Goal: Obtain resource: Download file/media

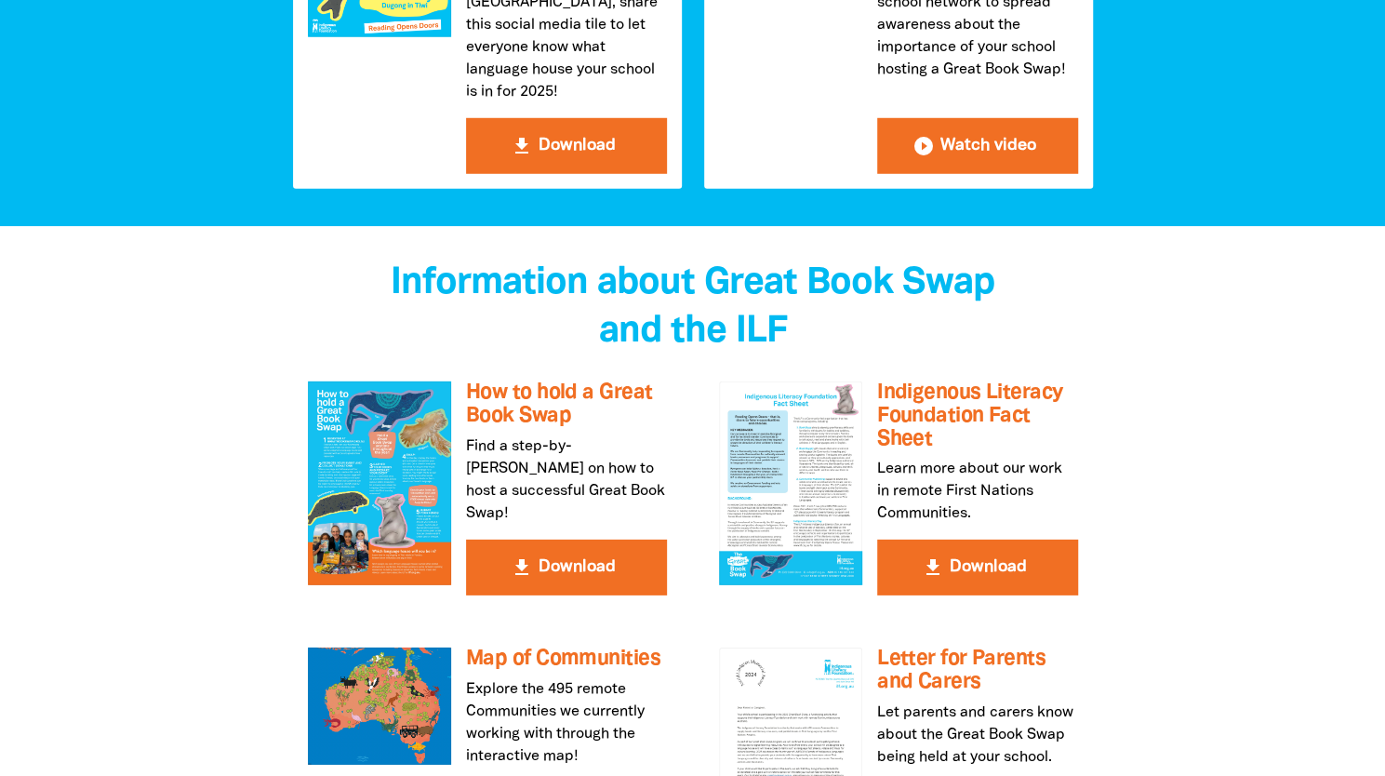
scroll to position [3162, 0]
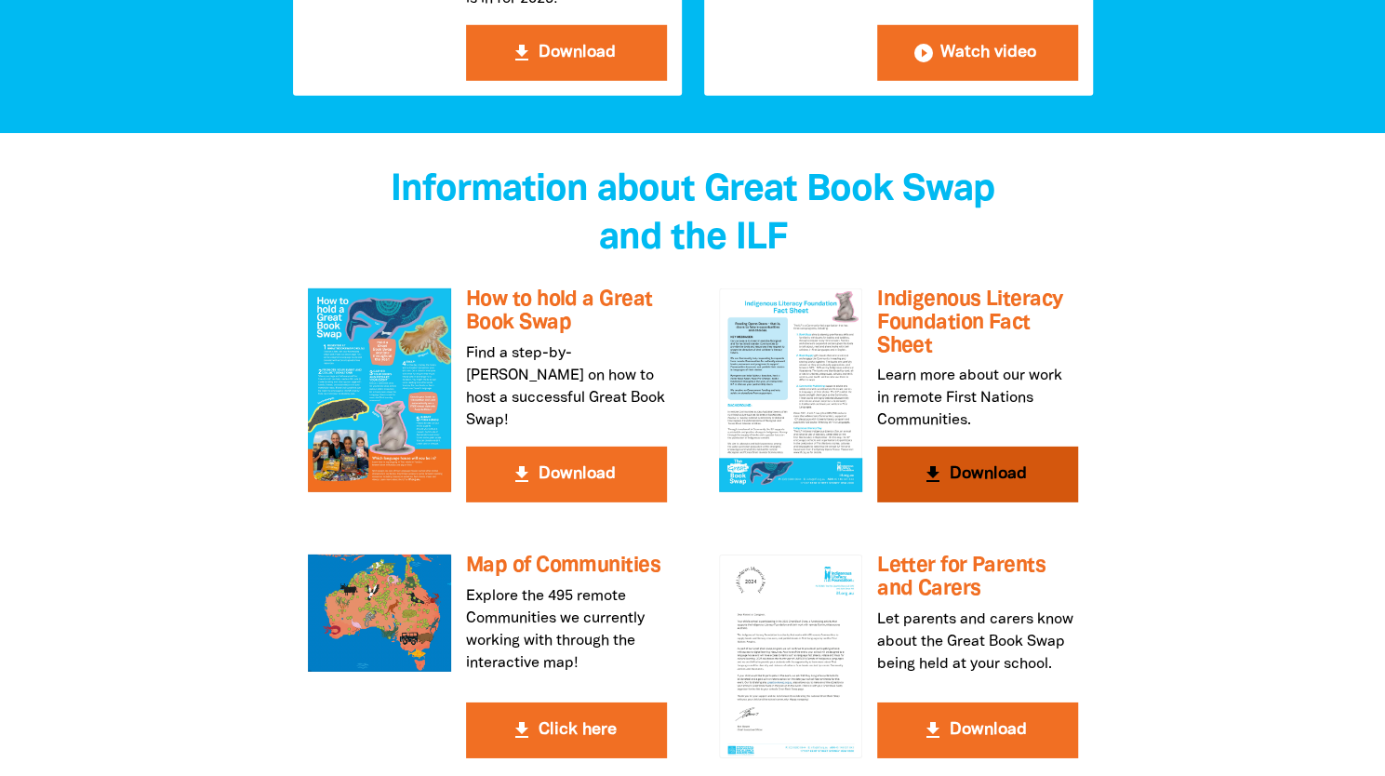
click at [943, 463] on icon "get_app" at bounding box center [933, 474] width 22 height 22
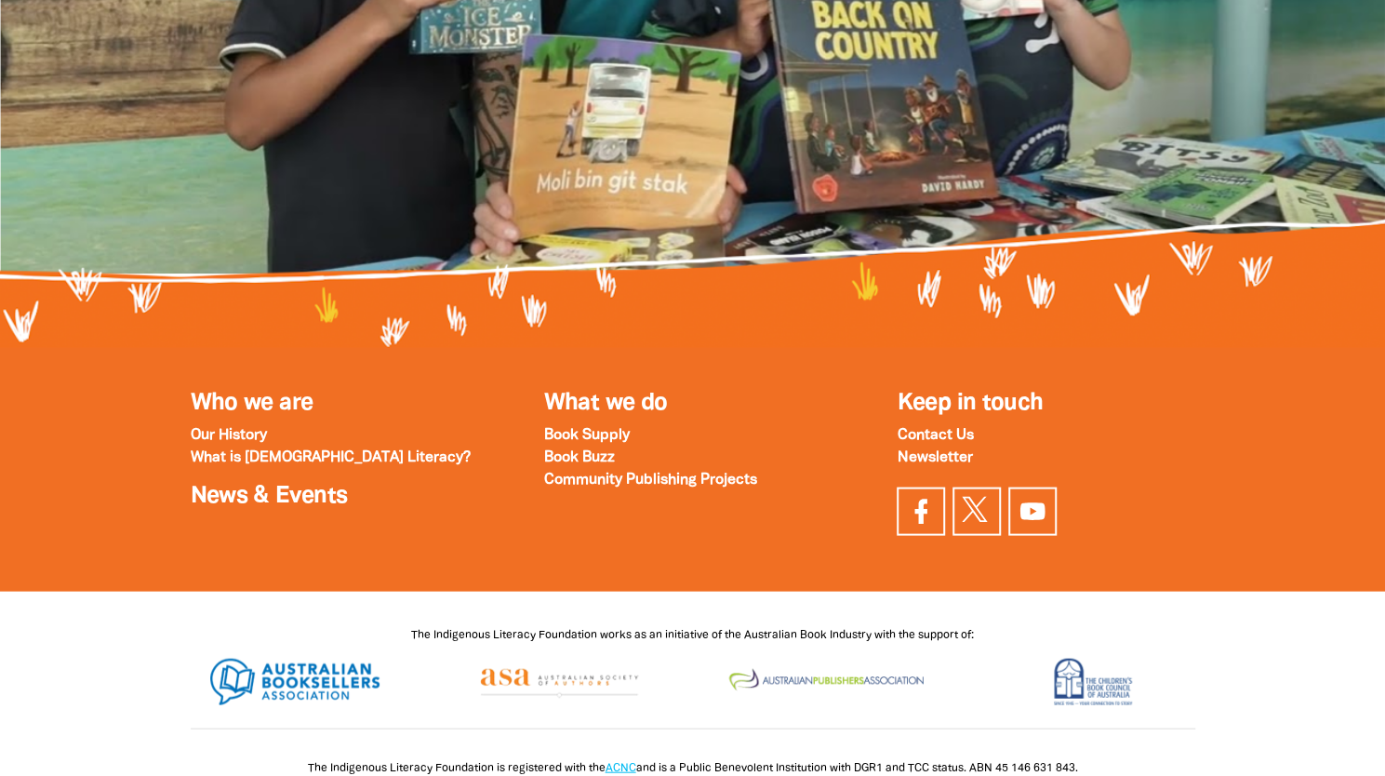
scroll to position [6193, 0]
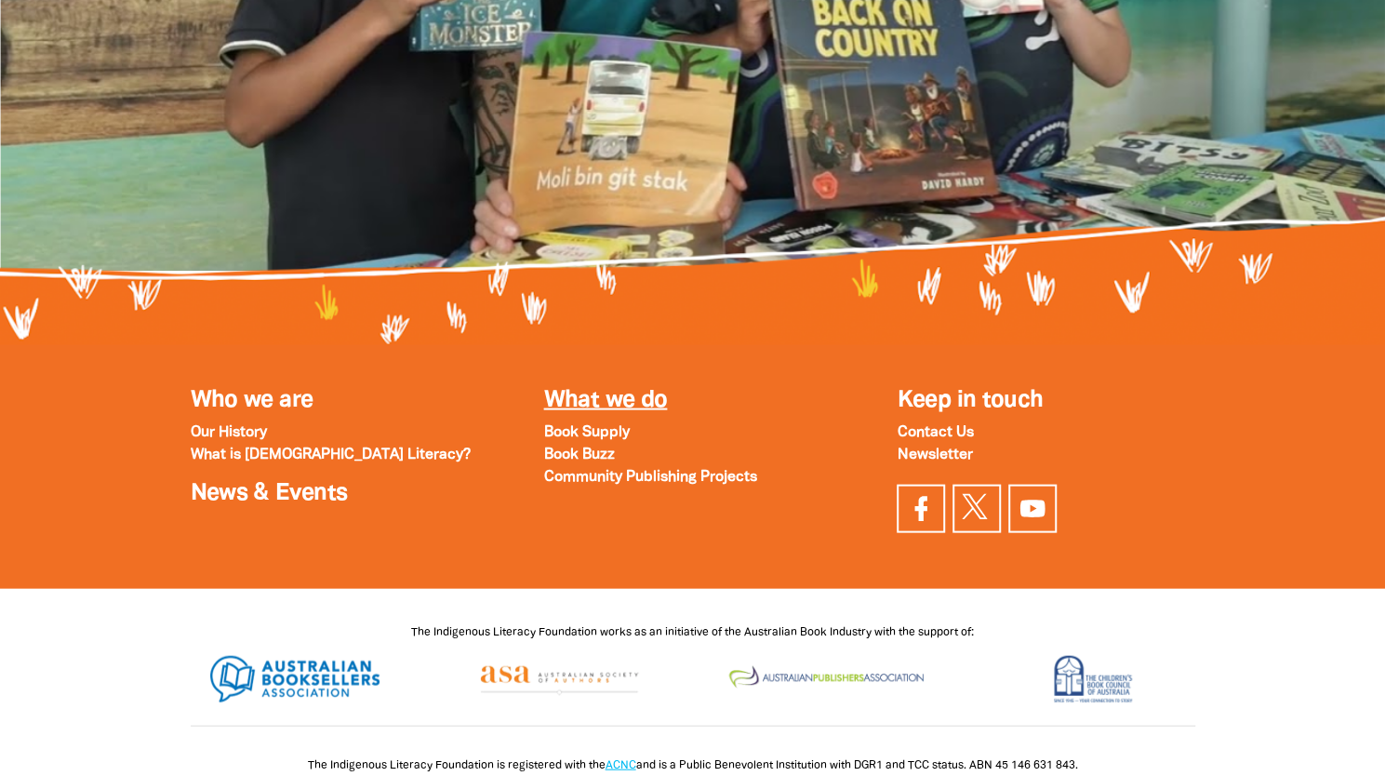
click at [605, 389] on link "What we do" at bounding box center [605, 399] width 124 height 21
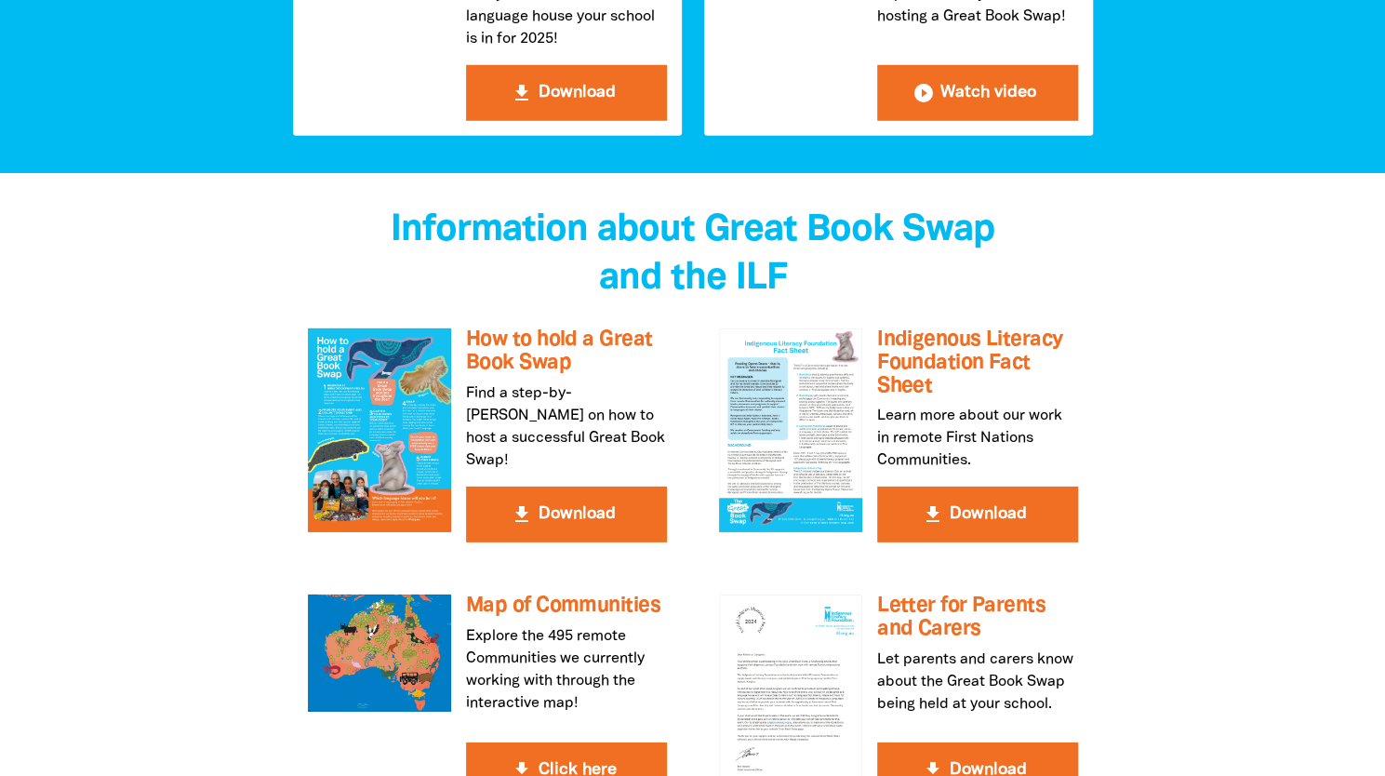
scroll to position [3031, 0]
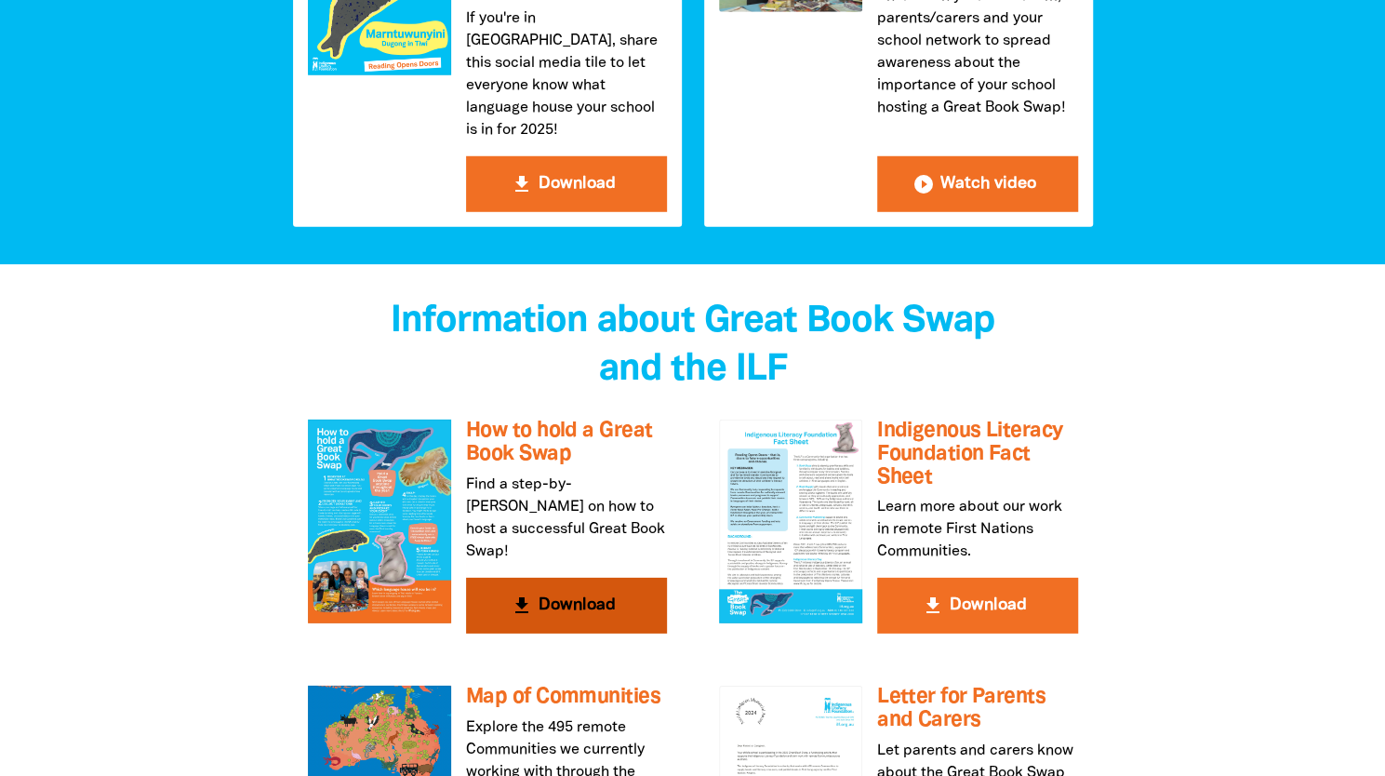
click at [530, 419] on h3 "How to hold a Great Book Swap" at bounding box center [566, 442] width 201 height 46
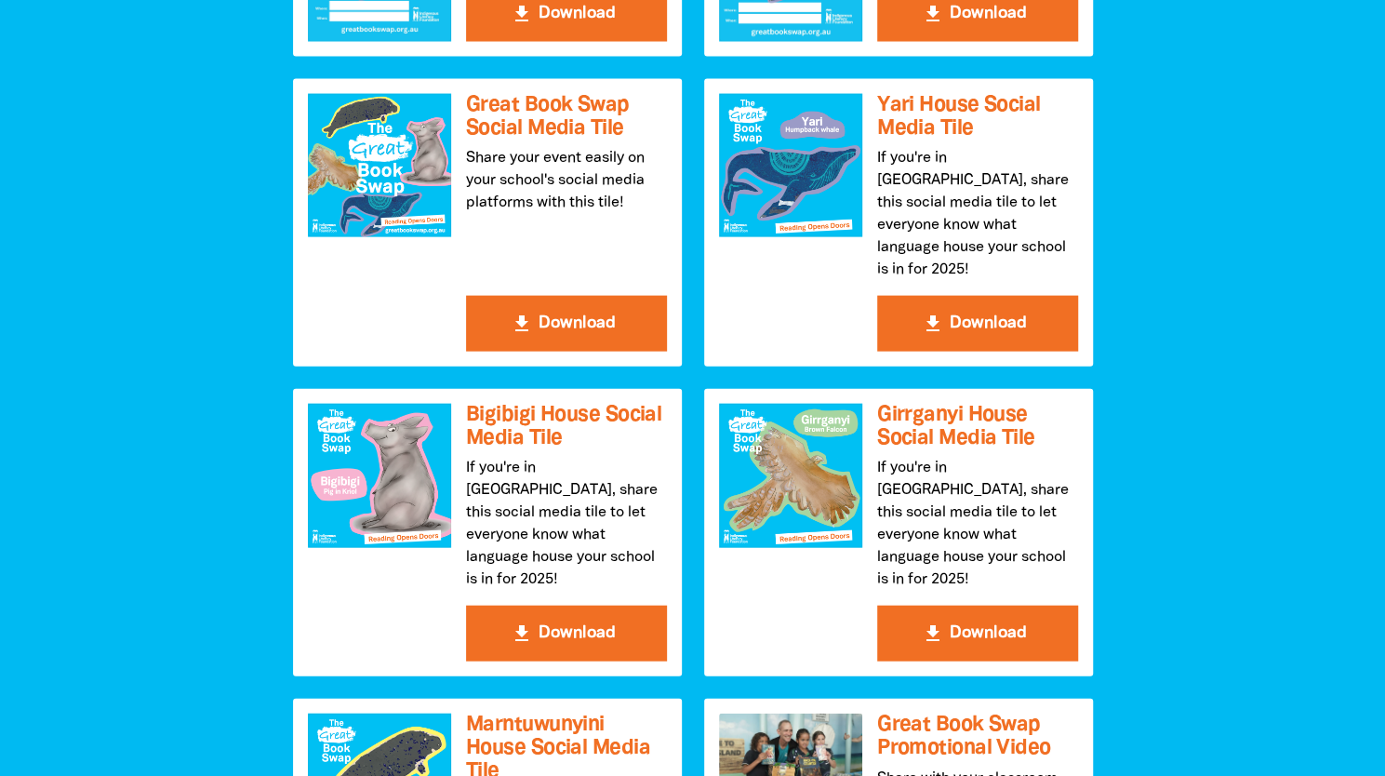
scroll to position [2232, 0]
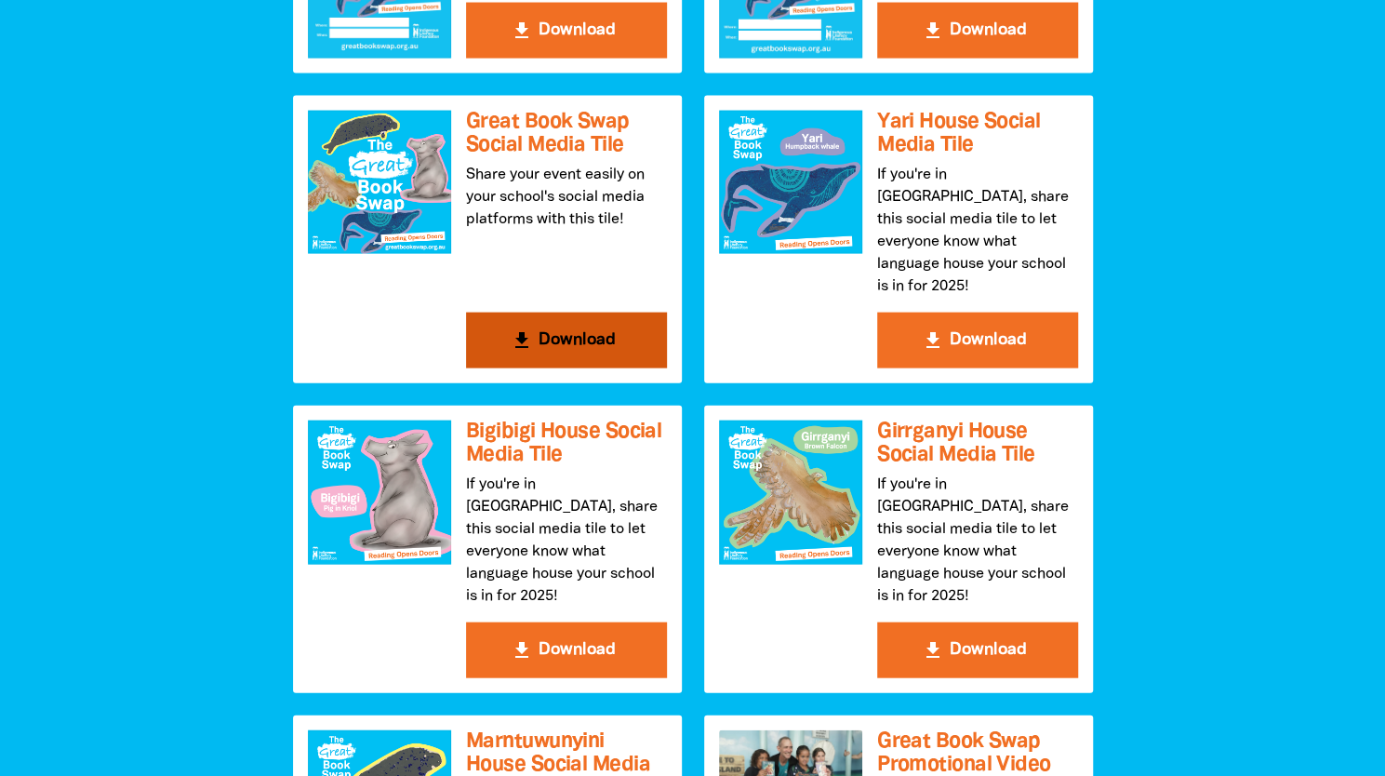
click at [584, 325] on button "get_app Download" at bounding box center [566, 340] width 201 height 56
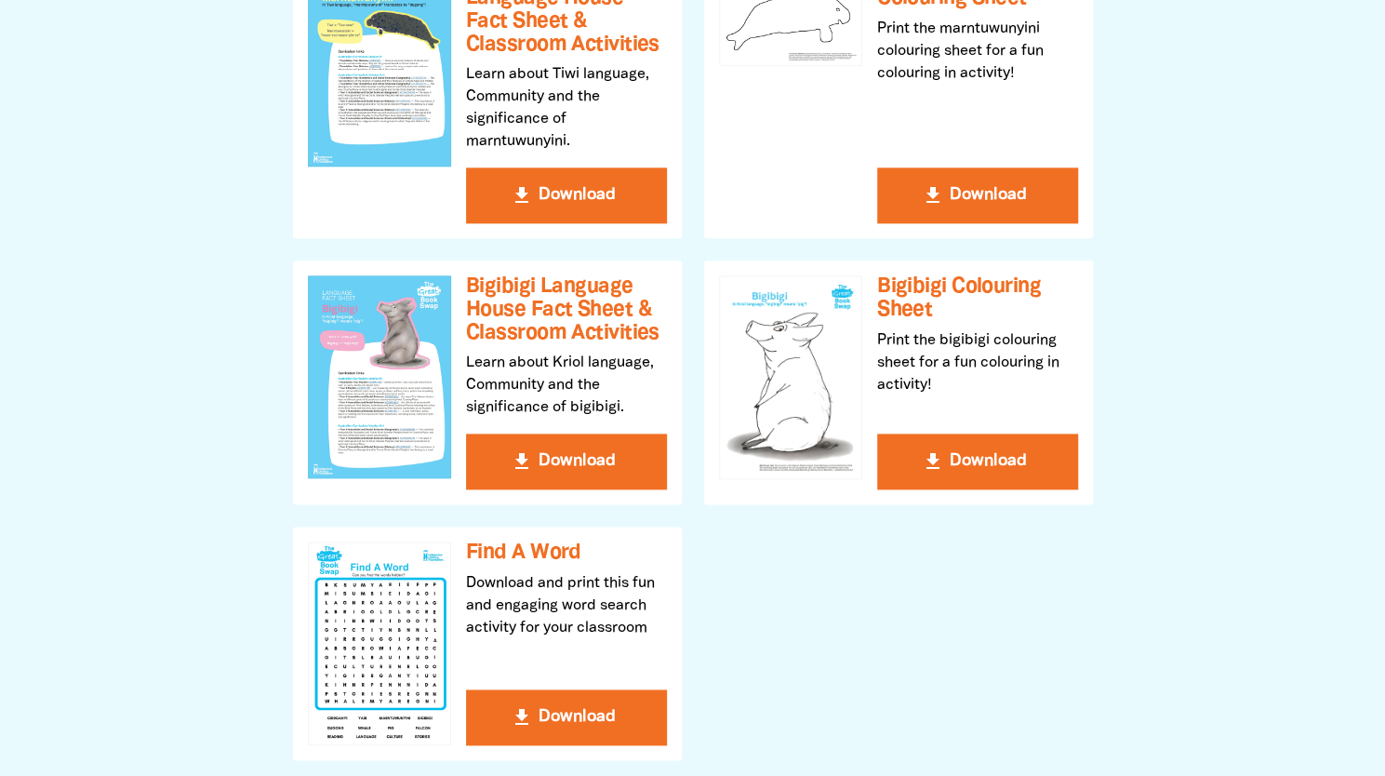
scroll to position [1023, 0]
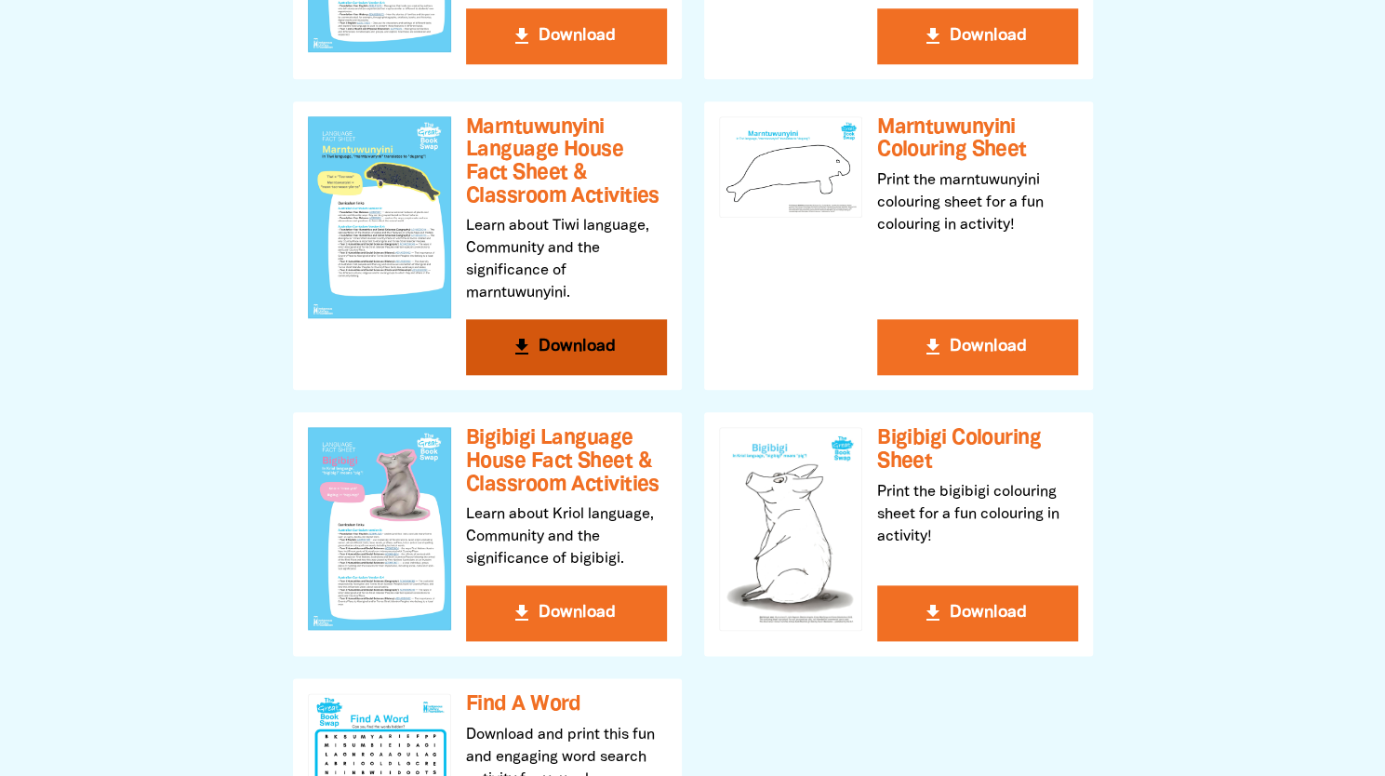
click at [530, 126] on h3 "Marntuwunyini Language House Fact Sheet & Classroom Activities" at bounding box center [566, 162] width 201 height 92
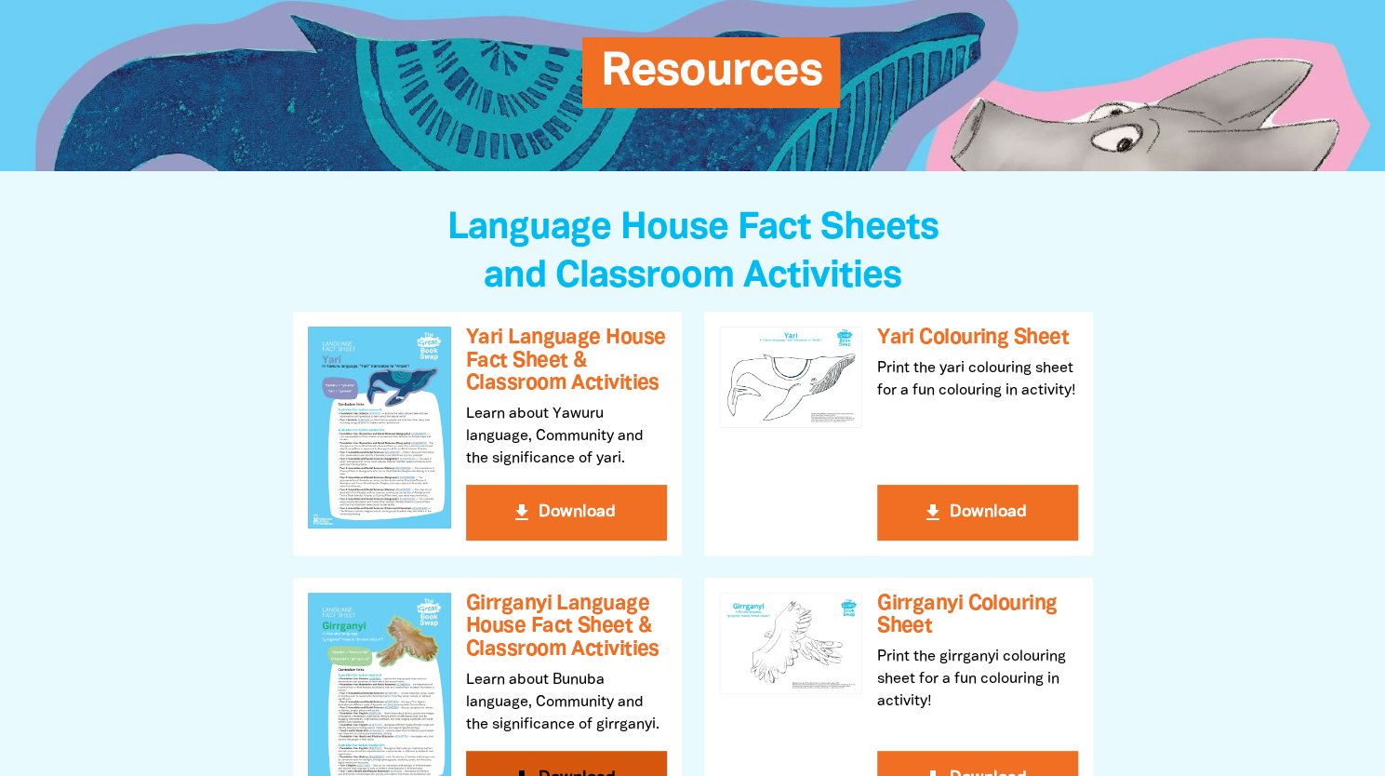
scroll to position [279, 0]
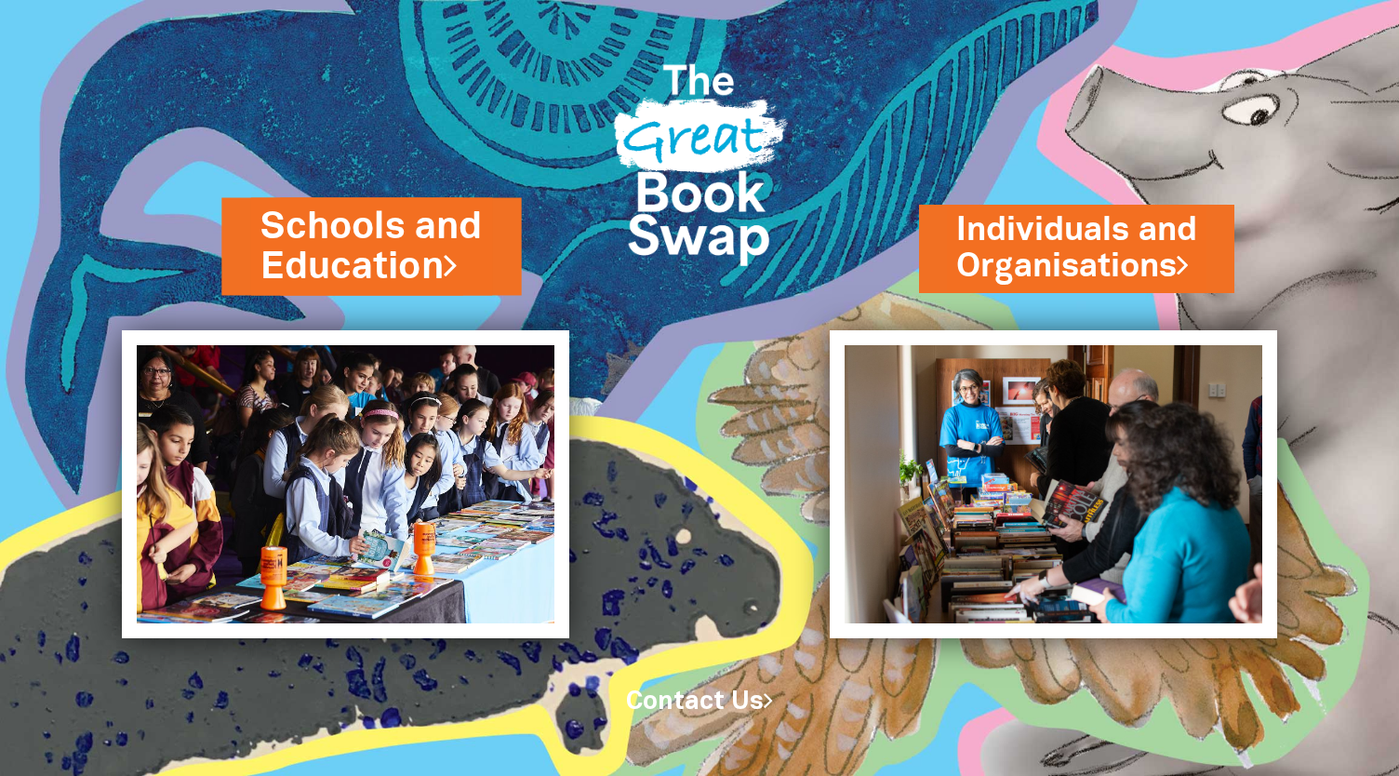
click at [416, 243] on link "Schools and Education" at bounding box center [371, 246] width 221 height 92
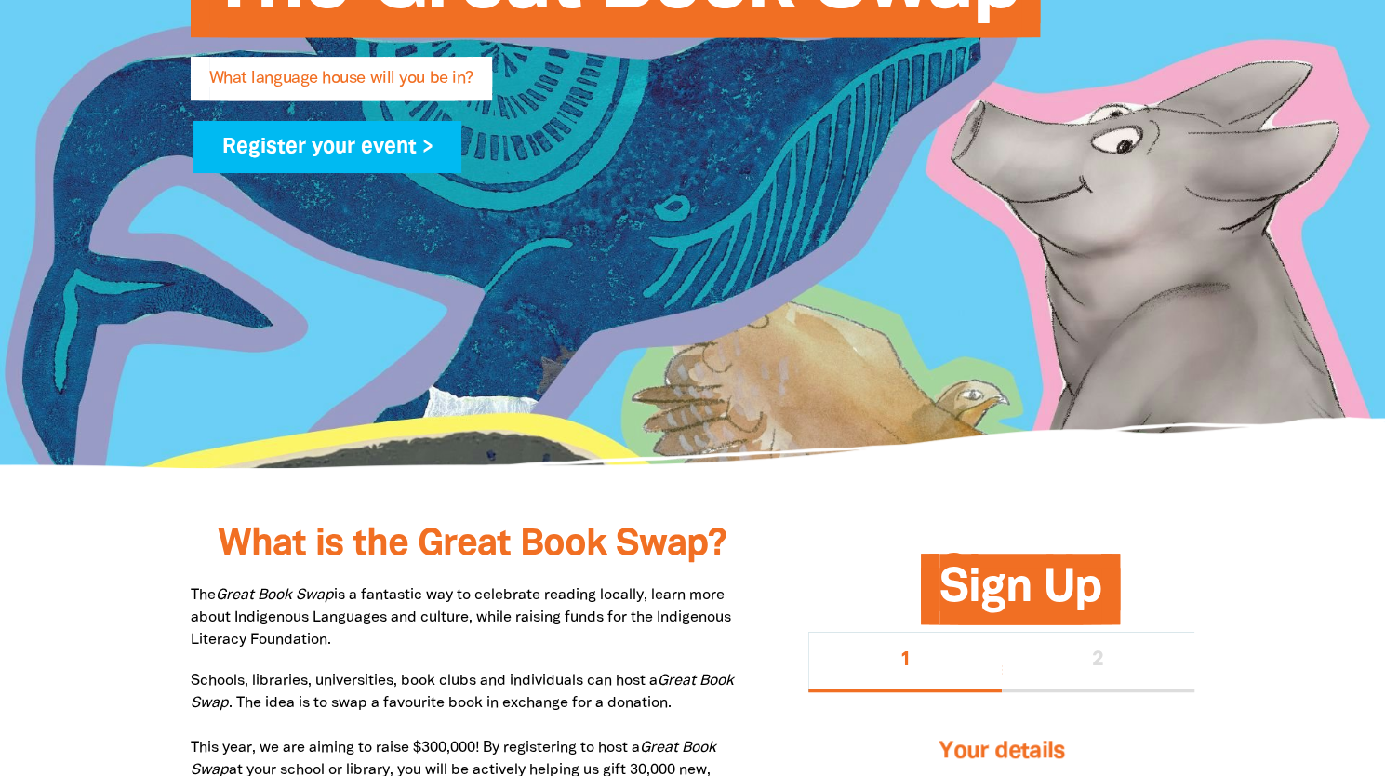
click at [450, 85] on span "What language house will you be in?" at bounding box center [341, 86] width 264 height 30
drag, startPoint x: 376, startPoint y: 77, endPoint x: 365, endPoint y: 77, distance: 11.2
click at [375, 77] on span "What language house will you be in?" at bounding box center [341, 86] width 264 height 30
click at [329, 76] on span "What language house will you be in?" at bounding box center [341, 86] width 264 height 30
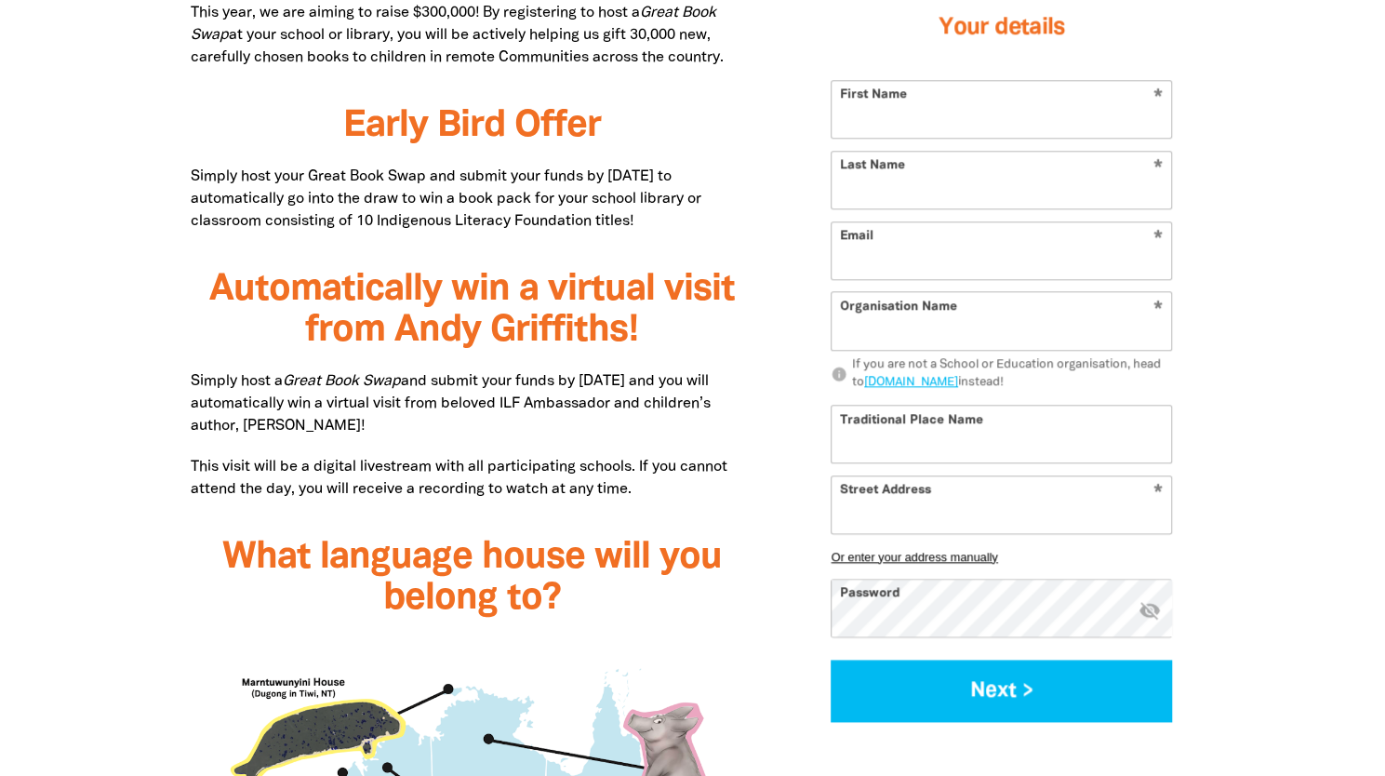
scroll to position [1209, 0]
